Goal: Download file/media

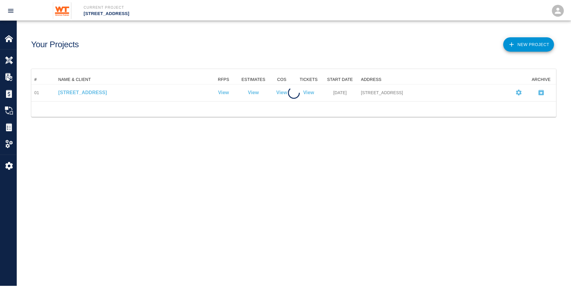
scroll to position [22, 524]
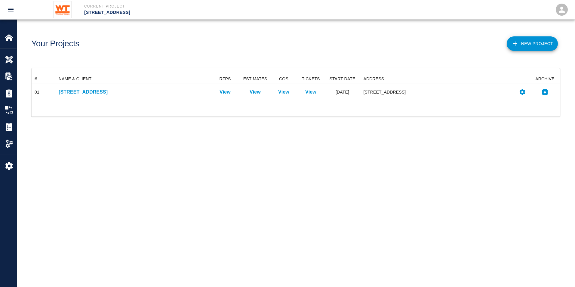
click at [62, 177] on main "Your Projects New Project # NAME & CLIENT RFPS ESTIMATES COS TICKETS START DATE…" at bounding box center [296, 143] width 558 height 287
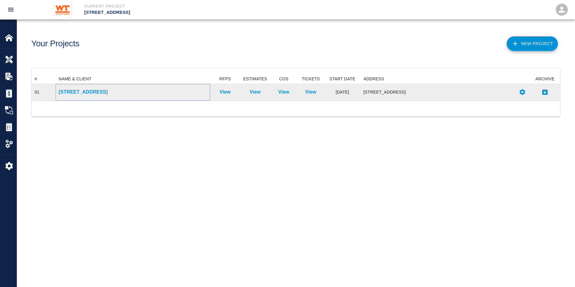
click at [82, 94] on p "[STREET_ADDRESS]" at bounding box center [133, 91] width 149 height 7
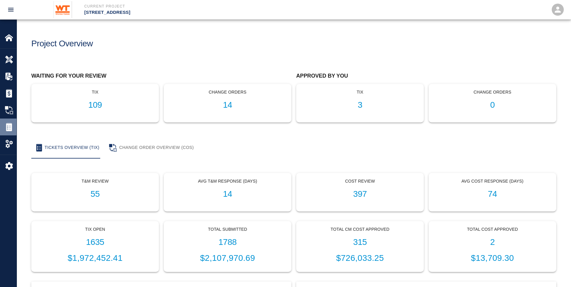
click at [6, 124] on img at bounding box center [9, 127] width 8 height 8
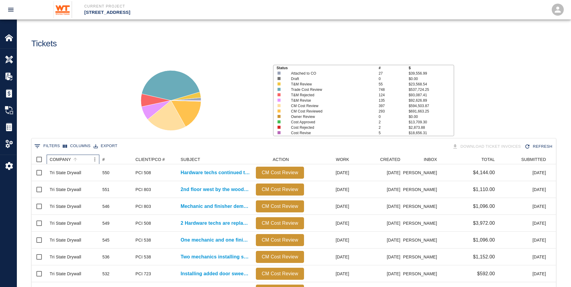
click at [54, 159] on div "COMPANY" at bounding box center [60, 160] width 21 height 10
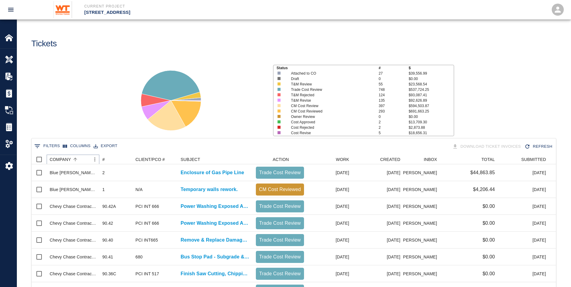
click at [92, 158] on icon "Menu" at bounding box center [95, 159] width 6 height 6
click at [78, 202] on li "Filter" at bounding box center [79, 204] width 42 height 11
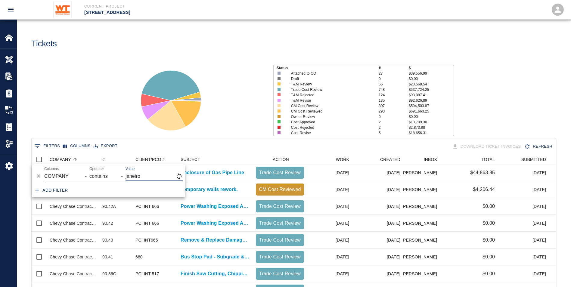
type input "janeiro"
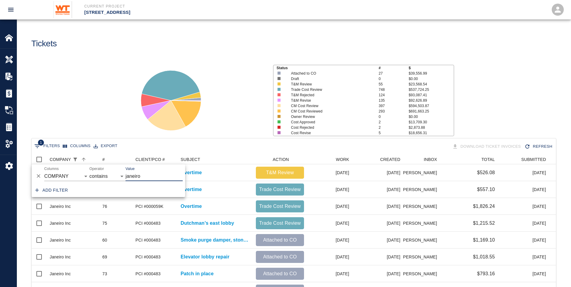
click at [125, 119] on div "Status # $ Attached to CO 27 $39,556.99 Draft 0 $0.00 T&M Review 55 $23,568.54 …" at bounding box center [291, 98] width 558 height 80
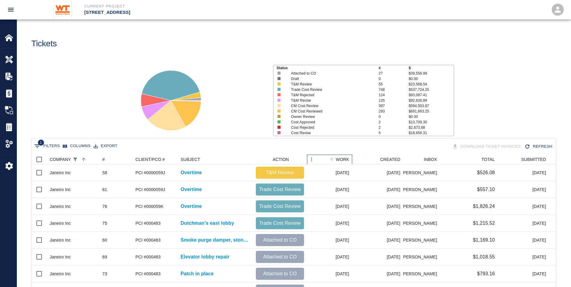
click at [346, 159] on div "WORK" at bounding box center [342, 160] width 13 height 10
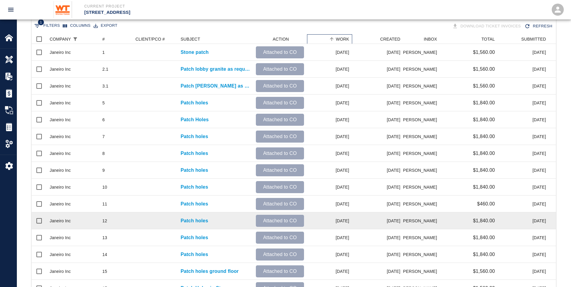
scroll to position [245, 0]
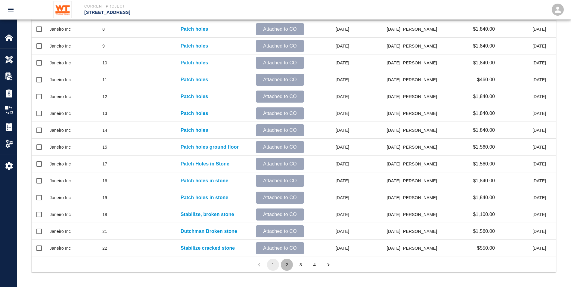
click at [288, 266] on button "2" at bounding box center [287, 265] width 12 height 12
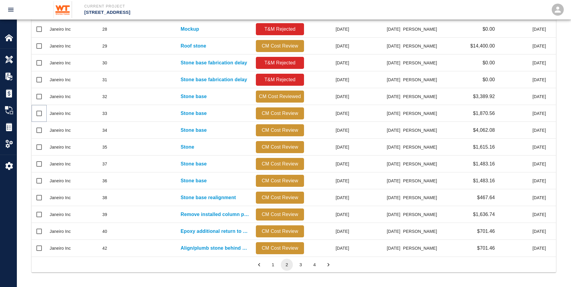
click at [35, 115] on input "Select row" at bounding box center [39, 113] width 13 height 13
checkbox input "true"
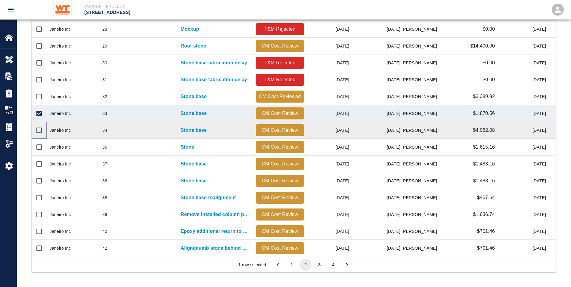
click at [38, 129] on input "Select row" at bounding box center [39, 130] width 13 height 13
checkbox input "true"
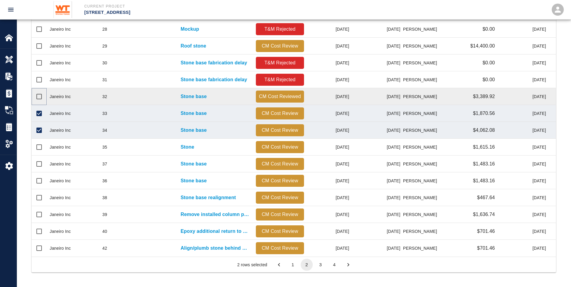
click at [37, 95] on input "Select row" at bounding box center [39, 96] width 13 height 13
checkbox input "true"
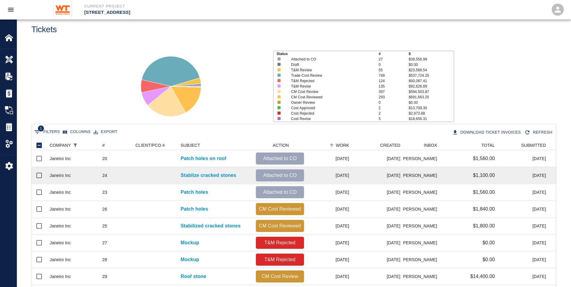
scroll to position [0, 0]
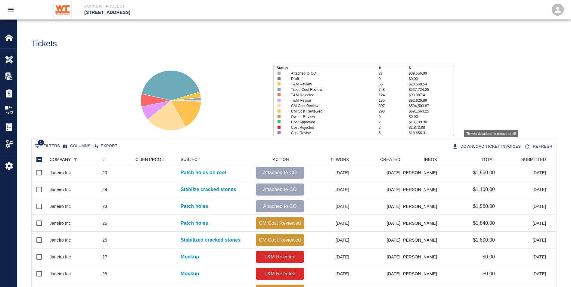
click at [493, 146] on button "Download Ticket Invoices" at bounding box center [487, 146] width 73 height 11
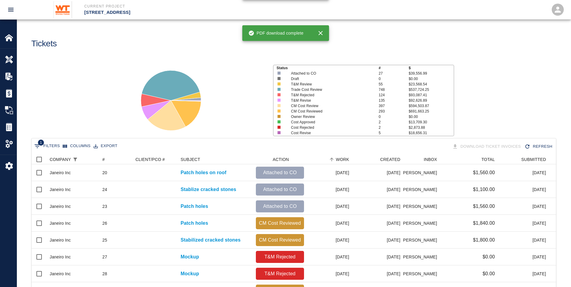
checkbox input "false"
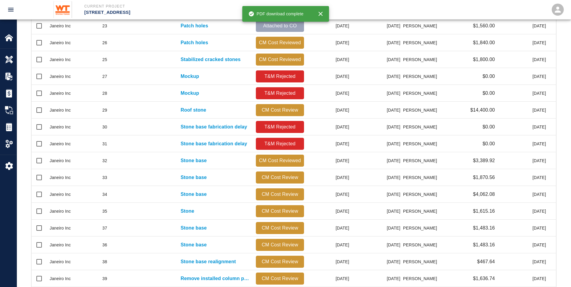
scroll to position [245, 0]
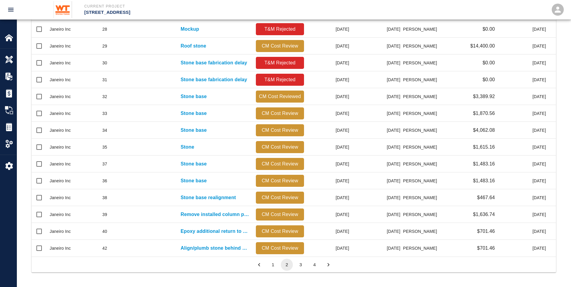
click at [299, 261] on button "3" at bounding box center [301, 265] width 12 height 12
